Goal: Task Accomplishment & Management: Use online tool/utility

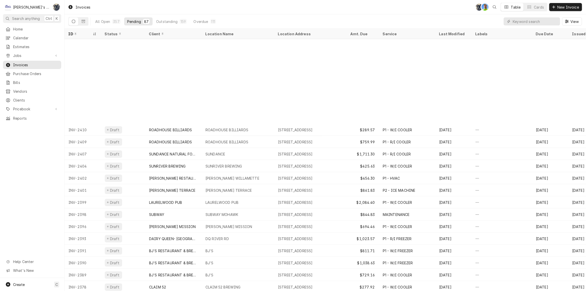
scroll to position [101, 0]
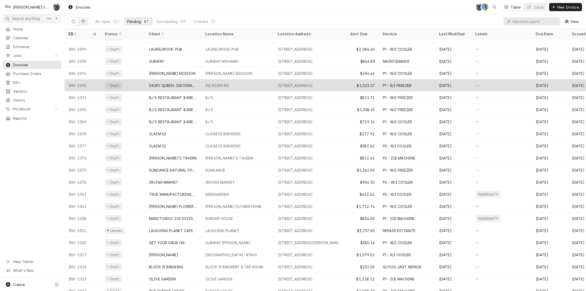
scroll to position [162, 0]
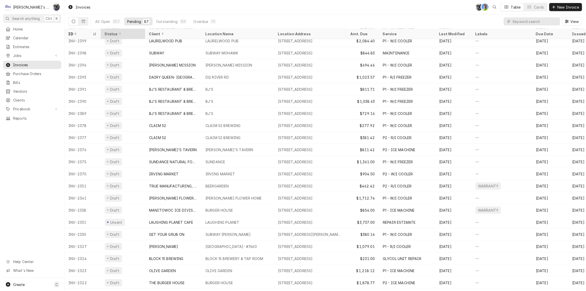
click at [106, 30] on div "Status" at bounding box center [123, 34] width 42 height 8
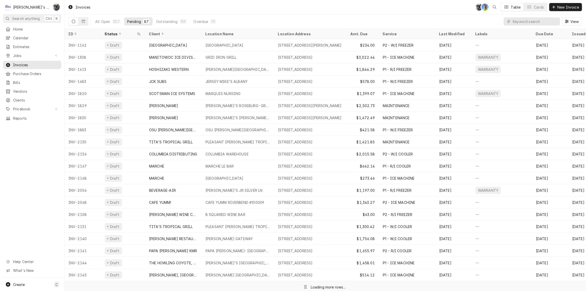
click at [106, 31] on div "Status" at bounding box center [123, 34] width 42 height 8
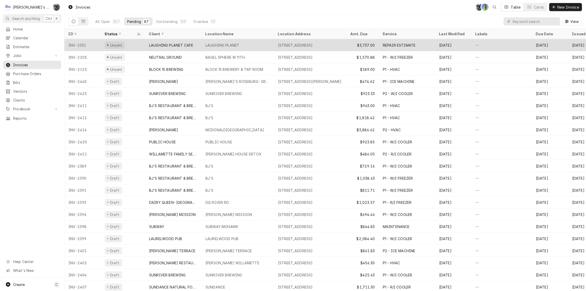
click at [160, 45] on div "LAUGHING PLANET CAFE" at bounding box center [171, 45] width 44 height 5
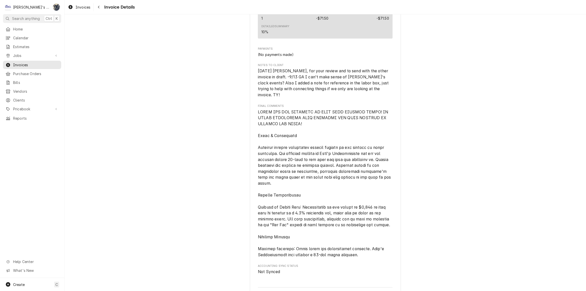
scroll to position [1076, 0]
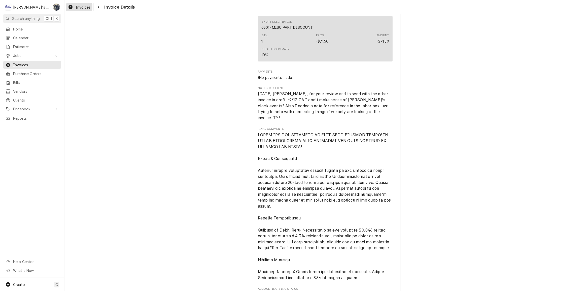
click at [85, 10] on div "Invoices" at bounding box center [79, 7] width 24 height 6
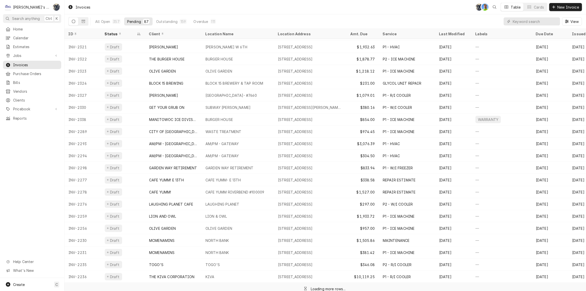
scroll to position [367, 0]
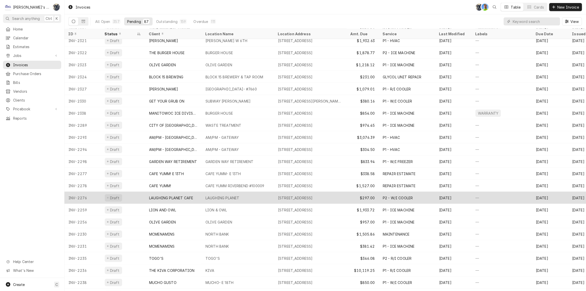
click at [230, 195] on div "LAUGHING PLANET" at bounding box center [223, 197] width 34 height 5
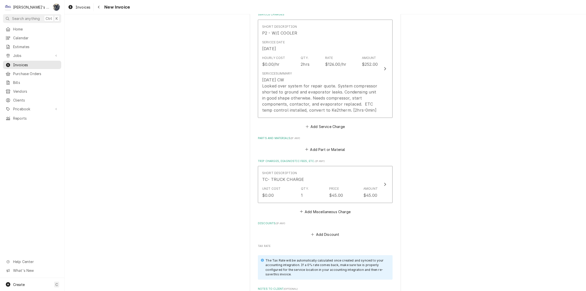
scroll to position [504, 0]
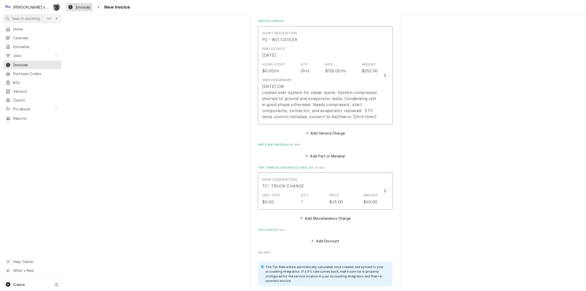
click at [77, 10] on link "Invoices" at bounding box center [79, 7] width 26 height 8
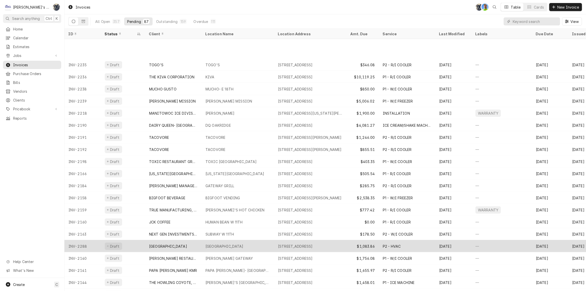
scroll to position [597, 0]
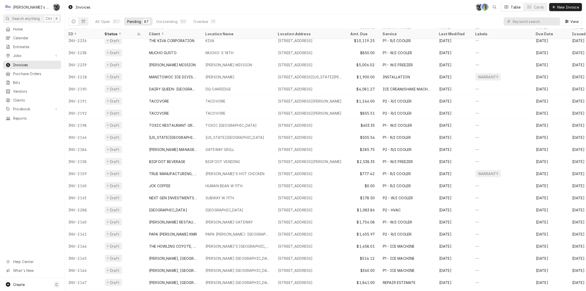
click at [254, 16] on div "All Open 357 Pending 87 Outstanding 159 Overdue 111 View" at bounding box center [326, 21] width 514 height 14
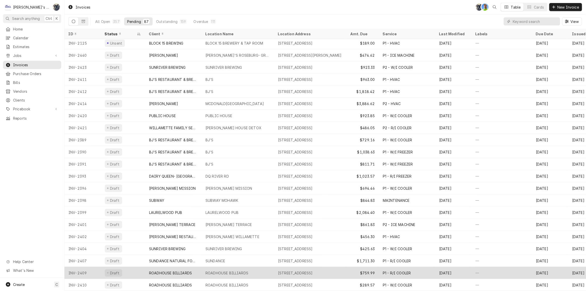
scroll to position [0, 0]
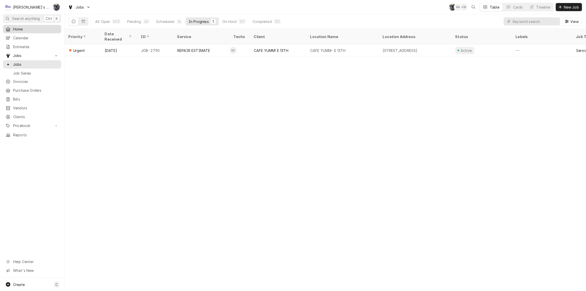
click at [19, 27] on span "Home" at bounding box center [36, 28] width 46 height 5
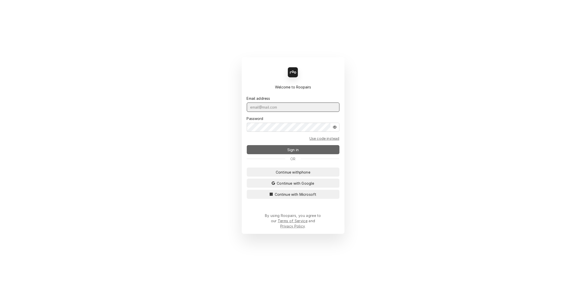
type input "[PERSON_NAME][EMAIL_ADDRESS][DOMAIN_NAME]"
click at [277, 150] on button "Sign in" at bounding box center [293, 149] width 93 height 9
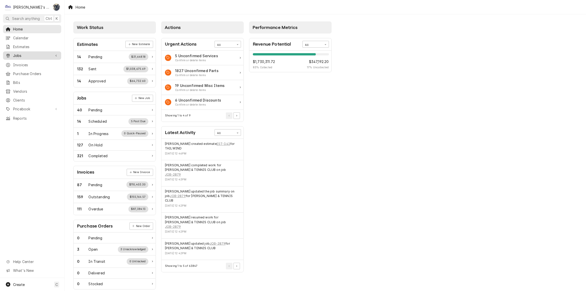
click at [17, 53] on span "Jobs" at bounding box center [32, 55] width 38 height 5
click at [18, 63] on span "Jobs" at bounding box center [36, 64] width 46 height 5
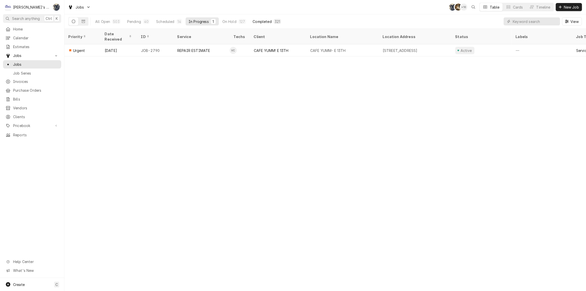
click at [261, 20] on div "Completed" at bounding box center [262, 21] width 19 height 5
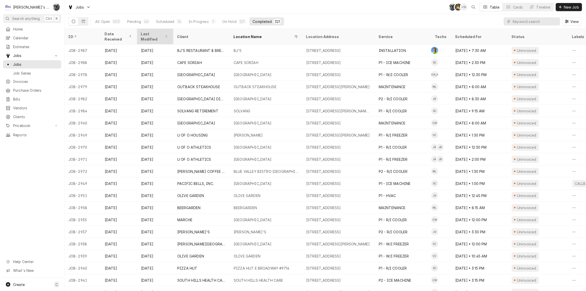
click at [146, 33] on div "Last Modified" at bounding box center [154, 36] width 27 height 11
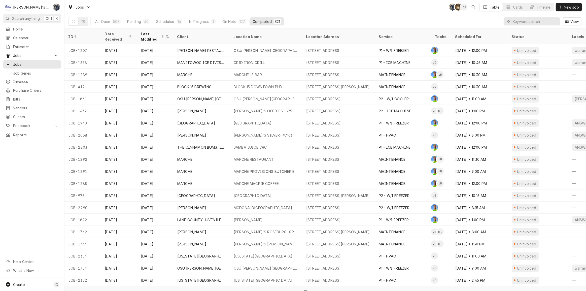
click at [146, 33] on div "Last Modified" at bounding box center [152, 36] width 23 height 11
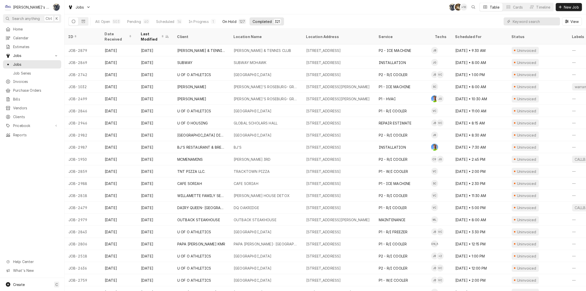
click at [232, 24] on div "On Hold" at bounding box center [229, 21] width 14 height 5
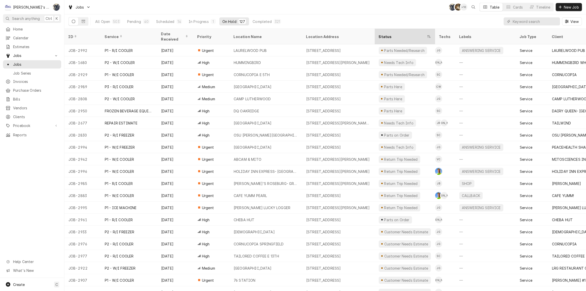
click at [388, 34] on div "Status" at bounding box center [402, 36] width 47 height 5
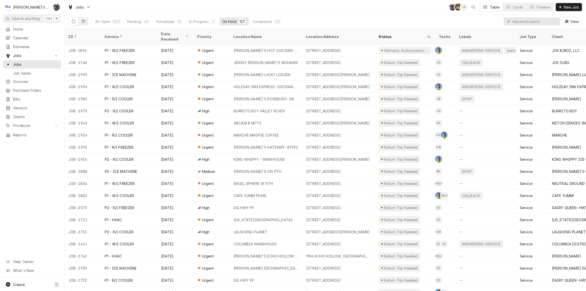
click at [285, 11] on div "Jobs SB KH + 9 Table Cards Timeline New Job" at bounding box center [325, 7] width 522 height 14
click at [261, 20] on div "Completed" at bounding box center [261, 21] width 19 height 5
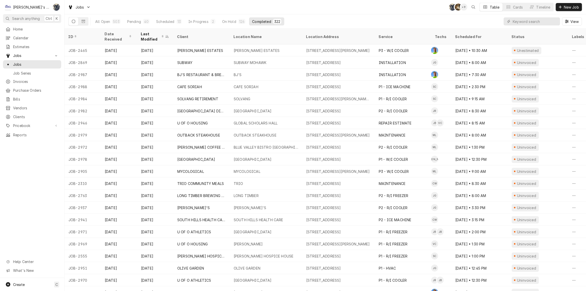
click at [254, 12] on div "Jobs SB KH + 9 Table Cards Timeline New Job" at bounding box center [325, 7] width 522 height 14
click at [533, 21] on input "Dynamic Content Wrapper" at bounding box center [535, 21] width 45 height 8
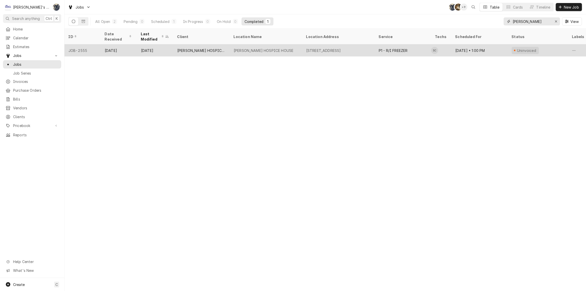
type input "pete moor"
click at [298, 47] on div "PETE MOORE HOSPICE HOUSE" at bounding box center [266, 50] width 73 height 12
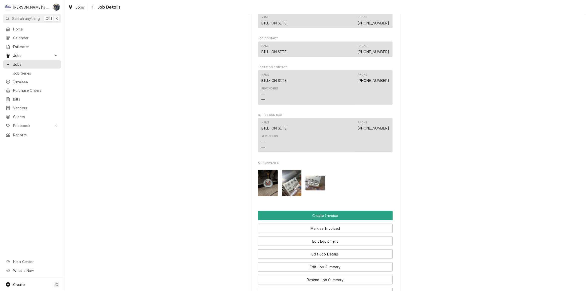
scroll to position [613, 0]
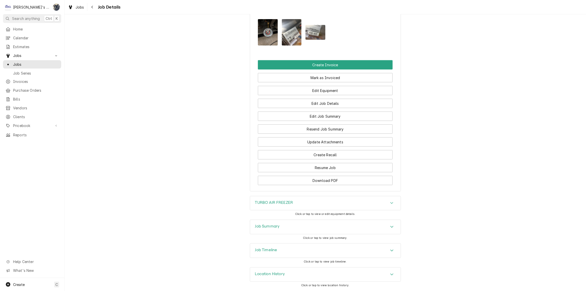
click at [298, 229] on div "Job Summary" at bounding box center [325, 227] width 151 height 14
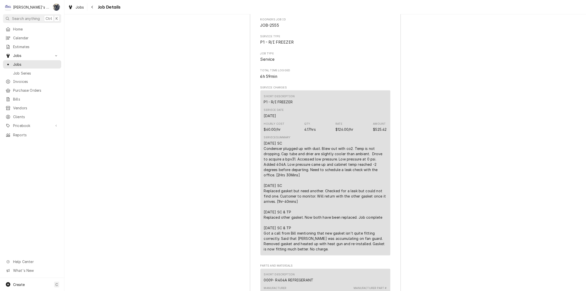
scroll to position [842, 0]
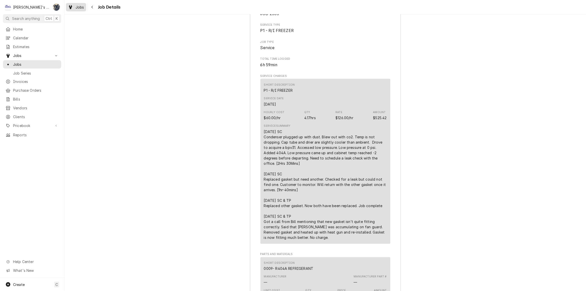
drag, startPoint x: 80, startPoint y: 7, endPoint x: 83, endPoint y: 8, distance: 3.4
click at [80, 7] on span "Jobs" at bounding box center [80, 7] width 9 height 5
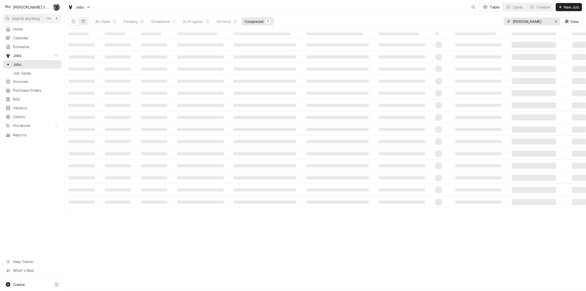
drag, startPoint x: 532, startPoint y: 20, endPoint x: 500, endPoint y: 22, distance: 31.8
click at [502, 23] on div "All Open 2 Pending 0 Scheduled 1 In Progress 0 On Hold 0 Completed 1 [PERSON_NA…" at bounding box center [326, 21] width 514 height 14
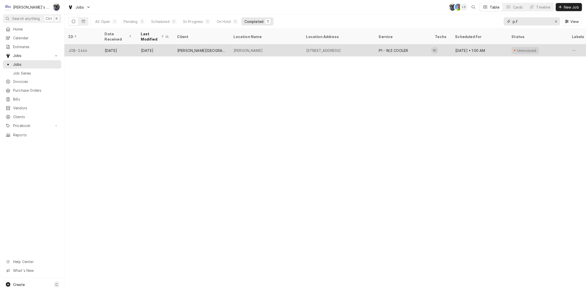
type input "p.f"
click at [242, 49] on div "PF CHANG'S" at bounding box center [248, 50] width 29 height 5
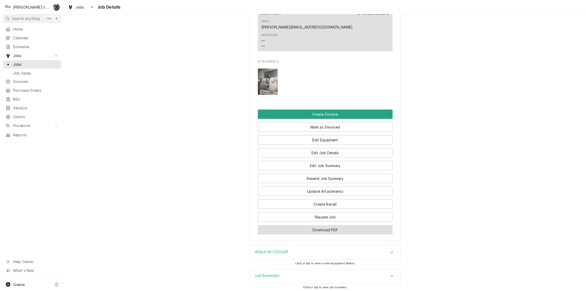
scroll to position [632, 0]
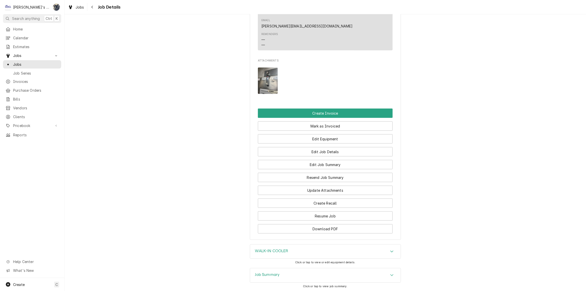
click at [270, 268] on div "Job Summary" at bounding box center [325, 275] width 151 height 14
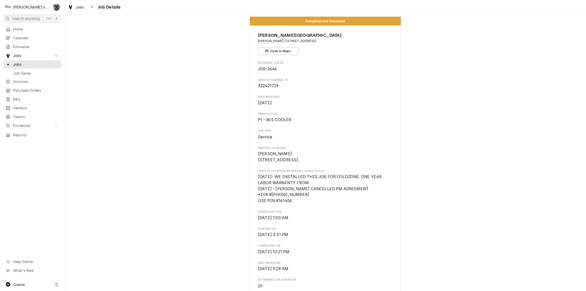
scroll to position [5, 0]
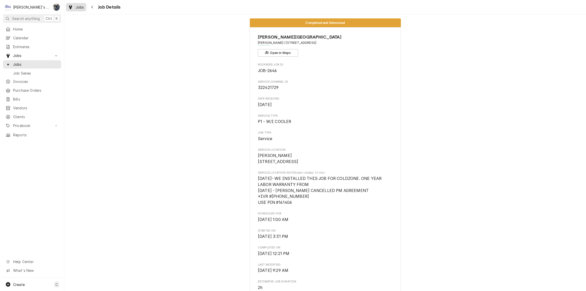
click at [71, 4] on div "Dynamic Content Wrapper" at bounding box center [70, 7] width 5 height 6
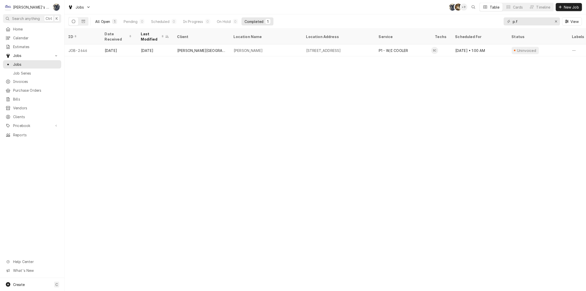
click at [108, 23] on div "All Open" at bounding box center [102, 21] width 15 height 5
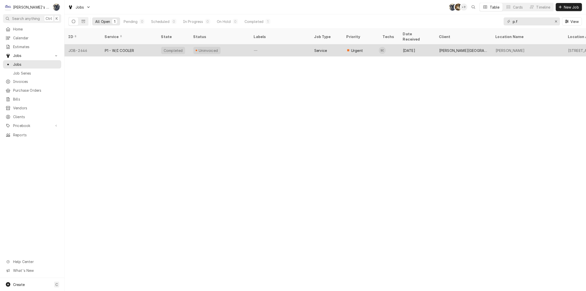
click at [135, 44] on div "P1 - W/I COOLER" at bounding box center [129, 50] width 56 height 12
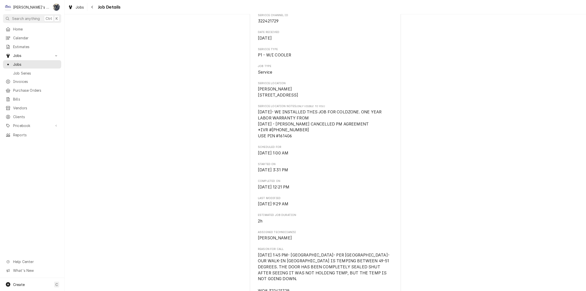
scroll to position [183, 0]
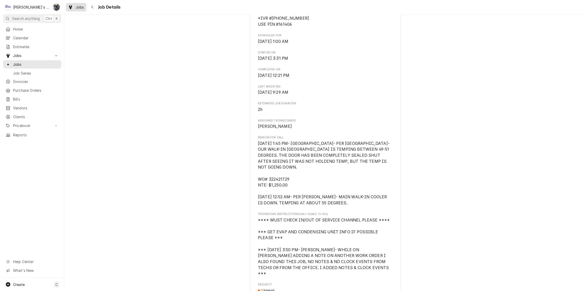
click at [74, 10] on link "Jobs" at bounding box center [76, 7] width 20 height 8
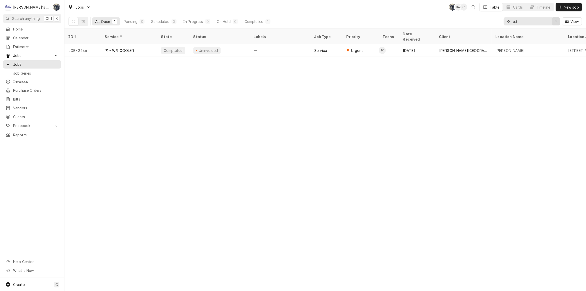
click at [555, 23] on icon "Erase input" at bounding box center [556, 22] width 3 height 4
